Goal: Information Seeking & Learning: Learn about a topic

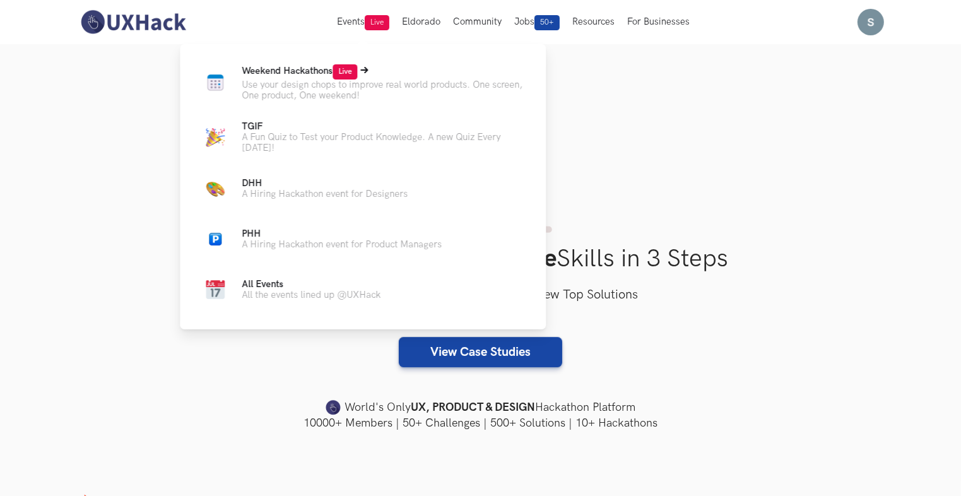
click at [346, 80] on p "Use your design chops to improve real world products. One screen, One product, …" at bounding box center [384, 90] width 284 height 21
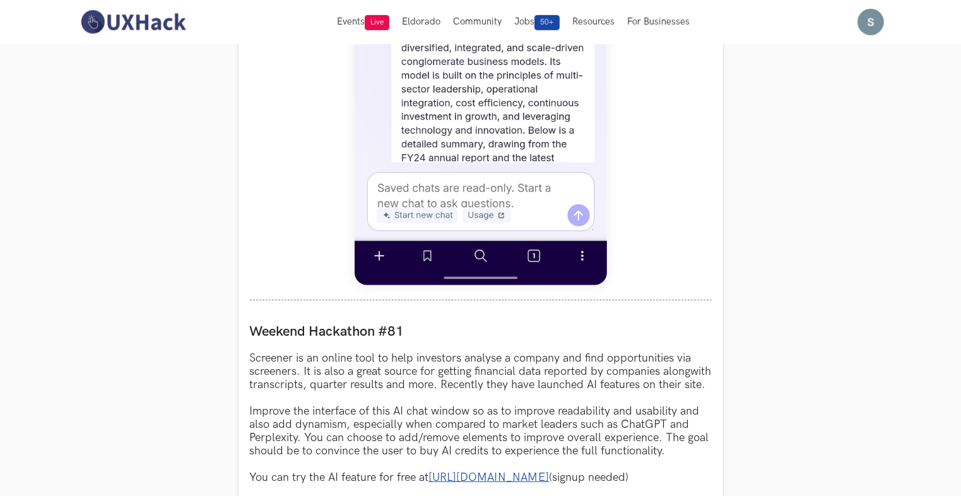
scroll to position [849, 0]
